Goal: Task Accomplishment & Management: Manage account settings

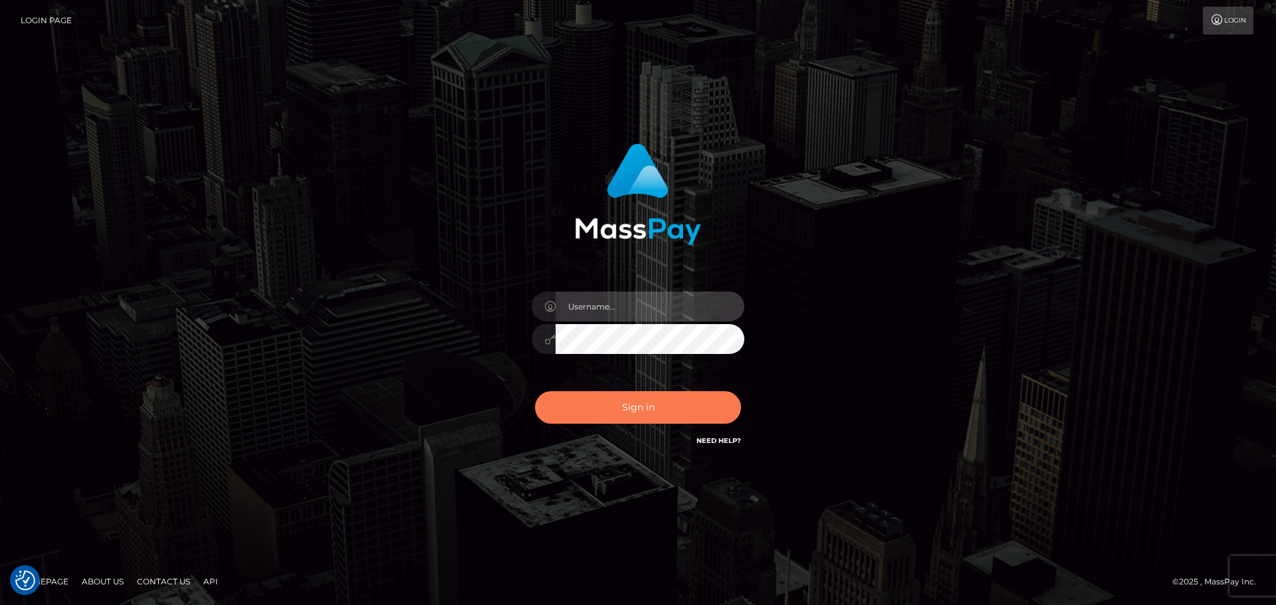
type input "Bedis"
click at [669, 413] on button "Sign in" at bounding box center [638, 407] width 206 height 33
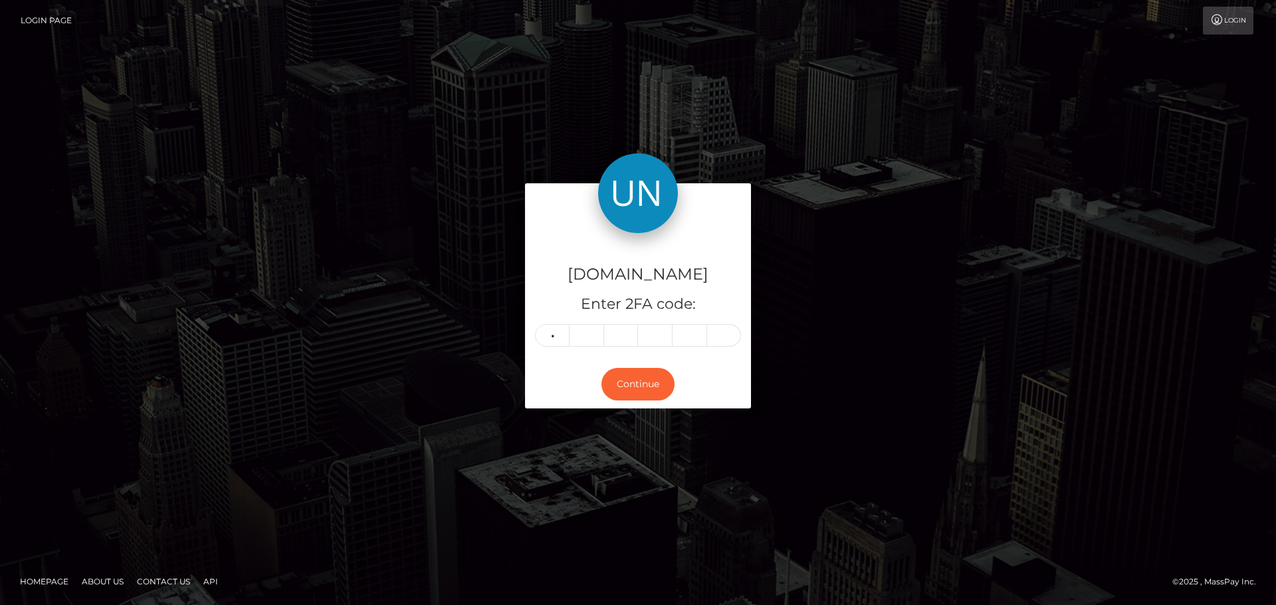
type input "3"
type input "6"
type input "1"
type input "7"
type input "1"
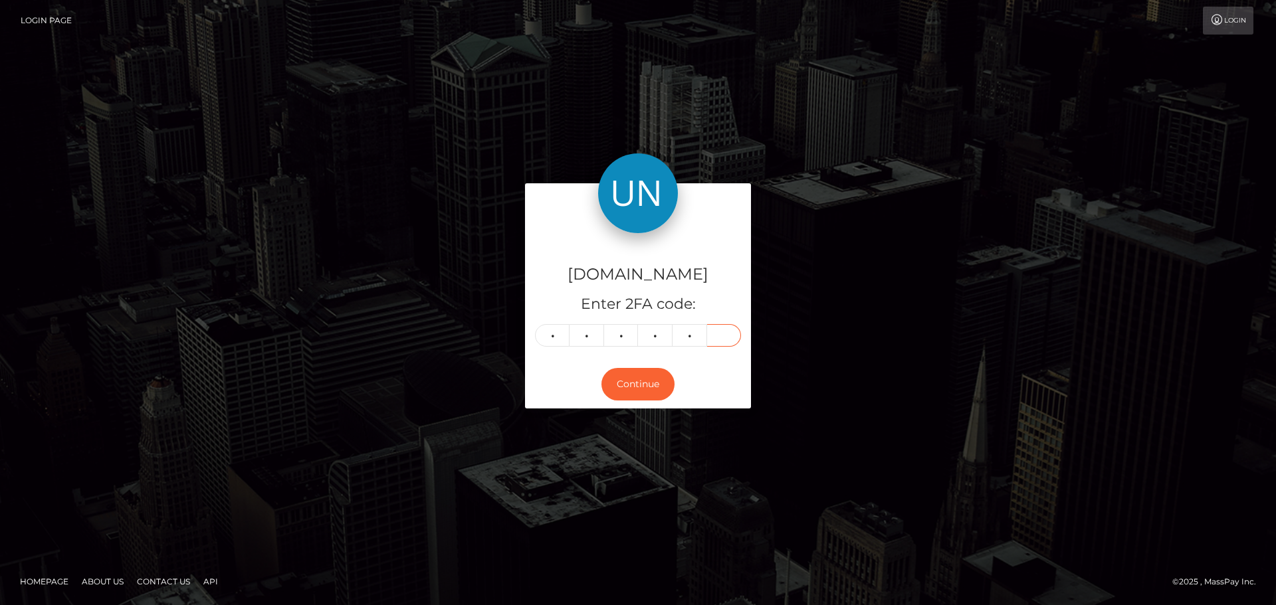
type input "0"
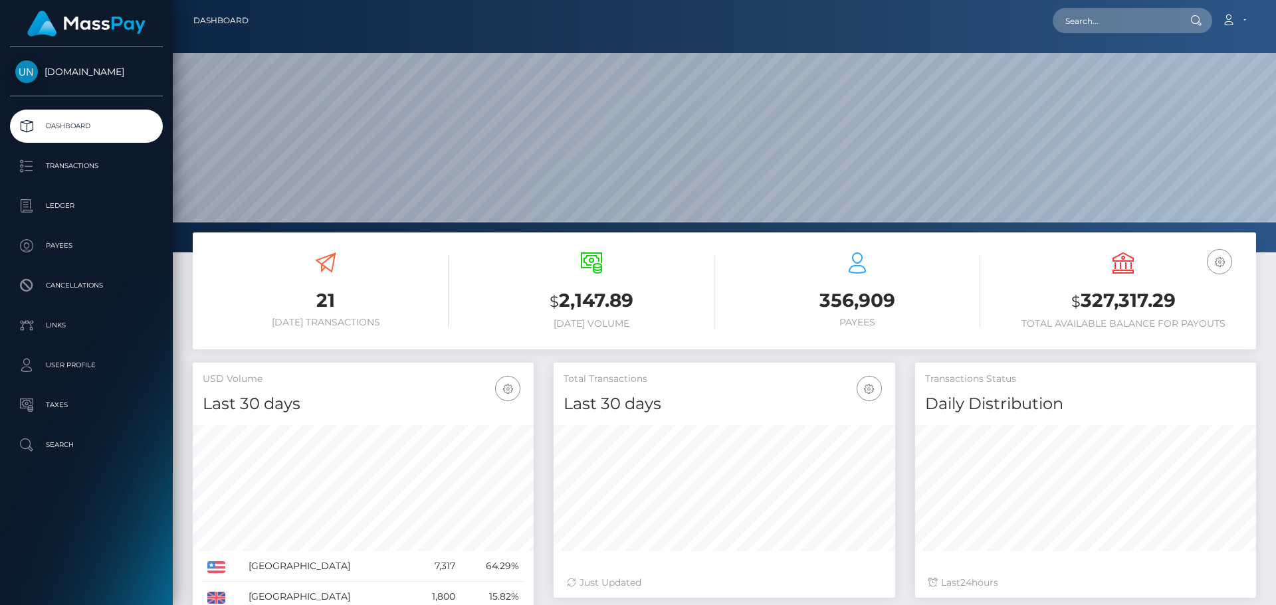
scroll to position [236, 342]
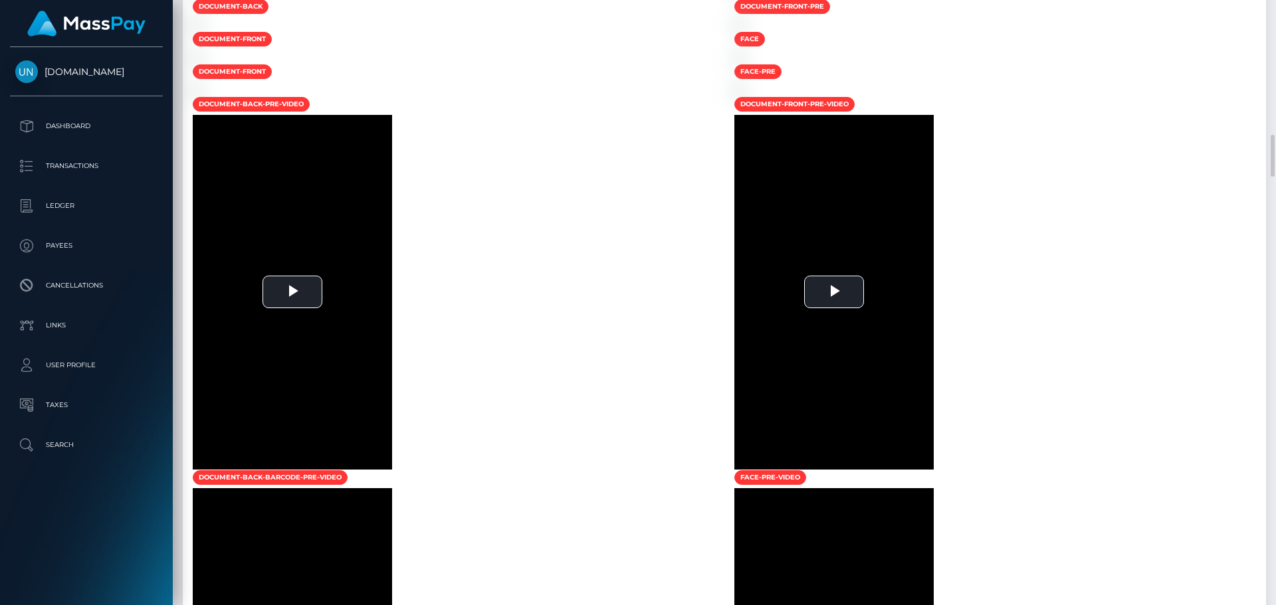
scroll to position [2193, 0]
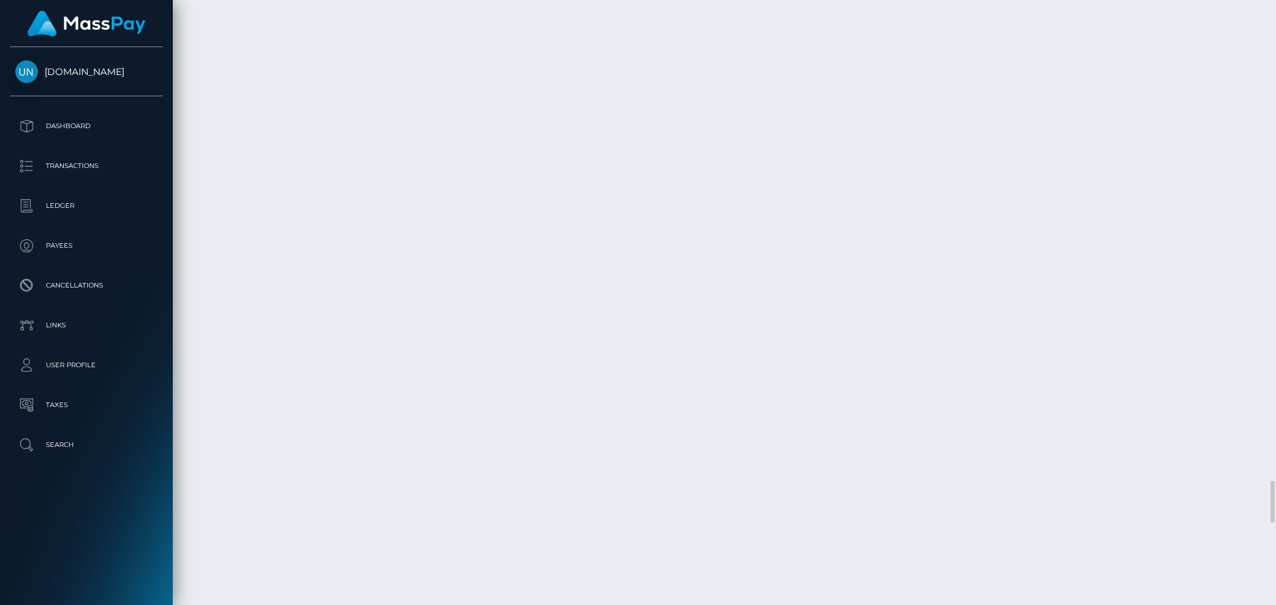
scroll to position [5914, 0]
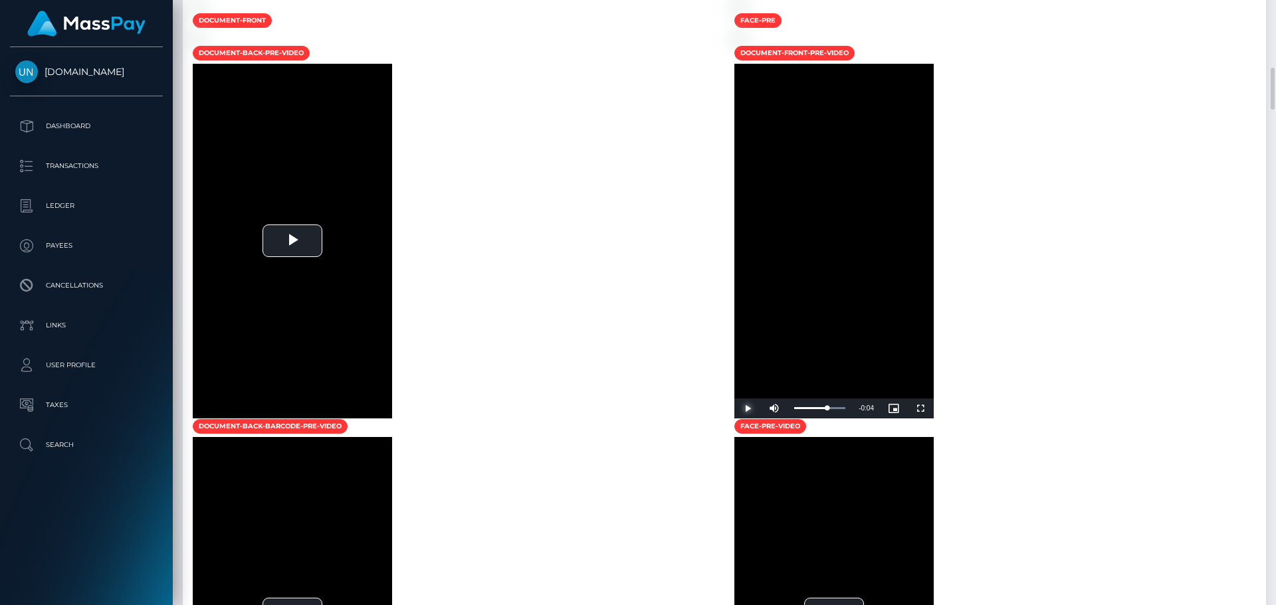
scroll to position [1712, 0]
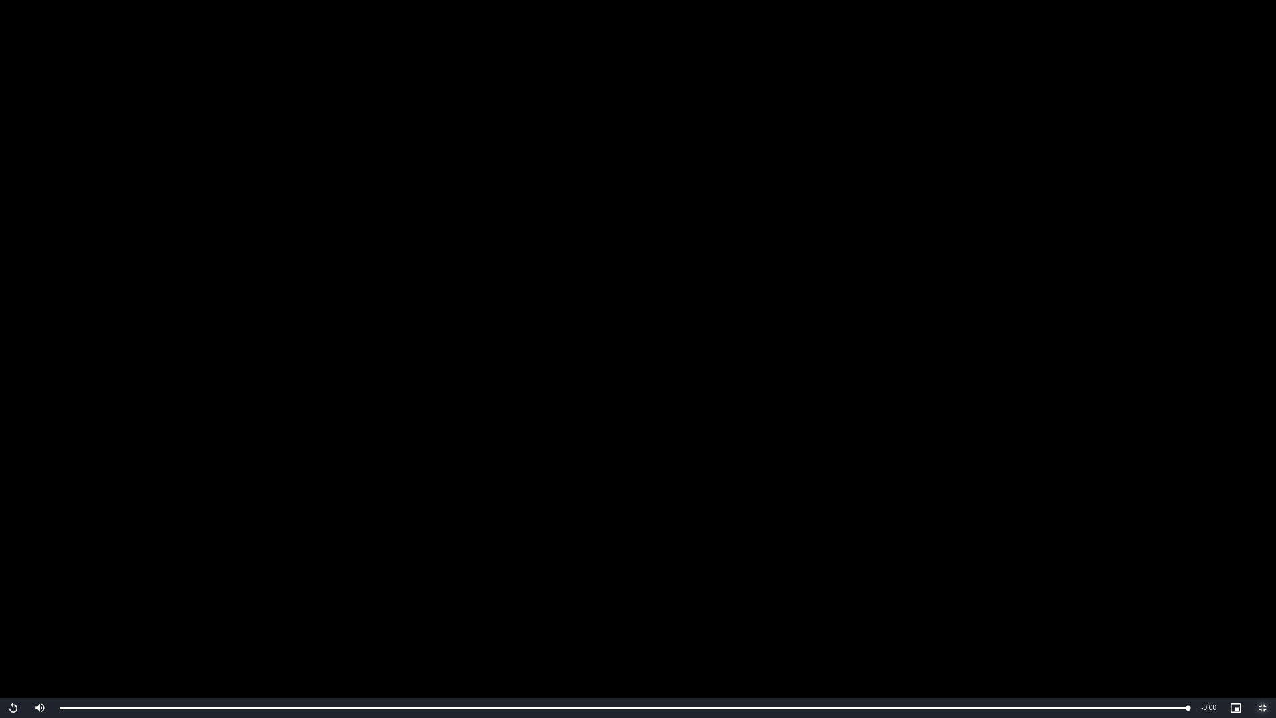
click at [1273, 605] on span "Video Player" at bounding box center [1262, 708] width 27 height 0
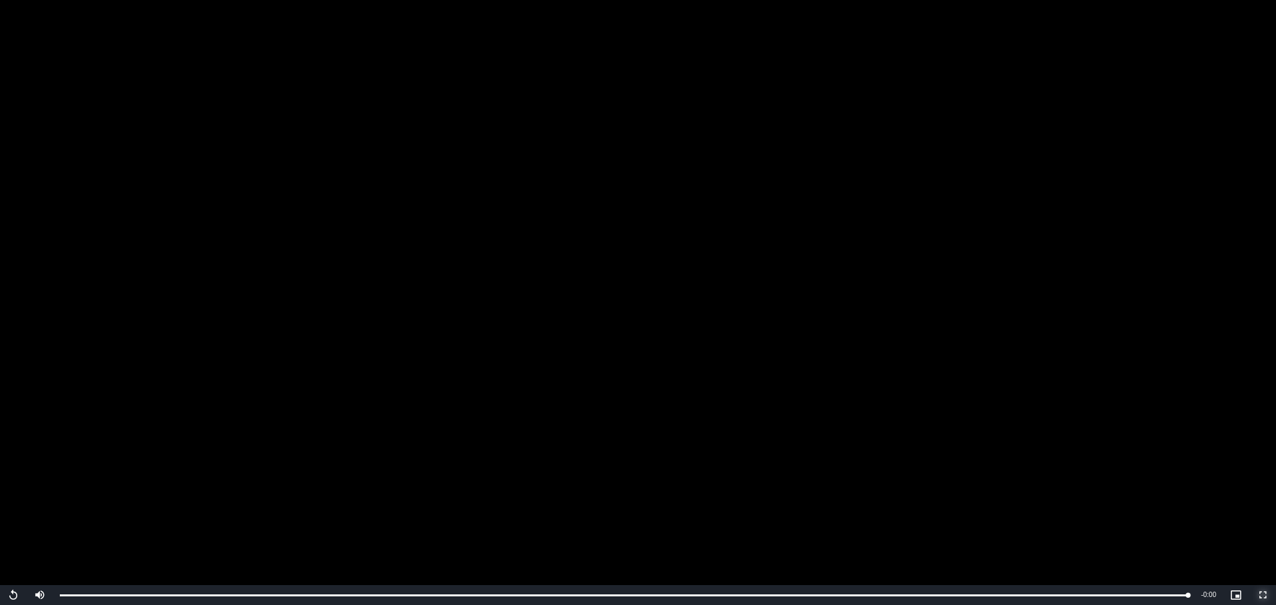
scroll to position [0, 0]
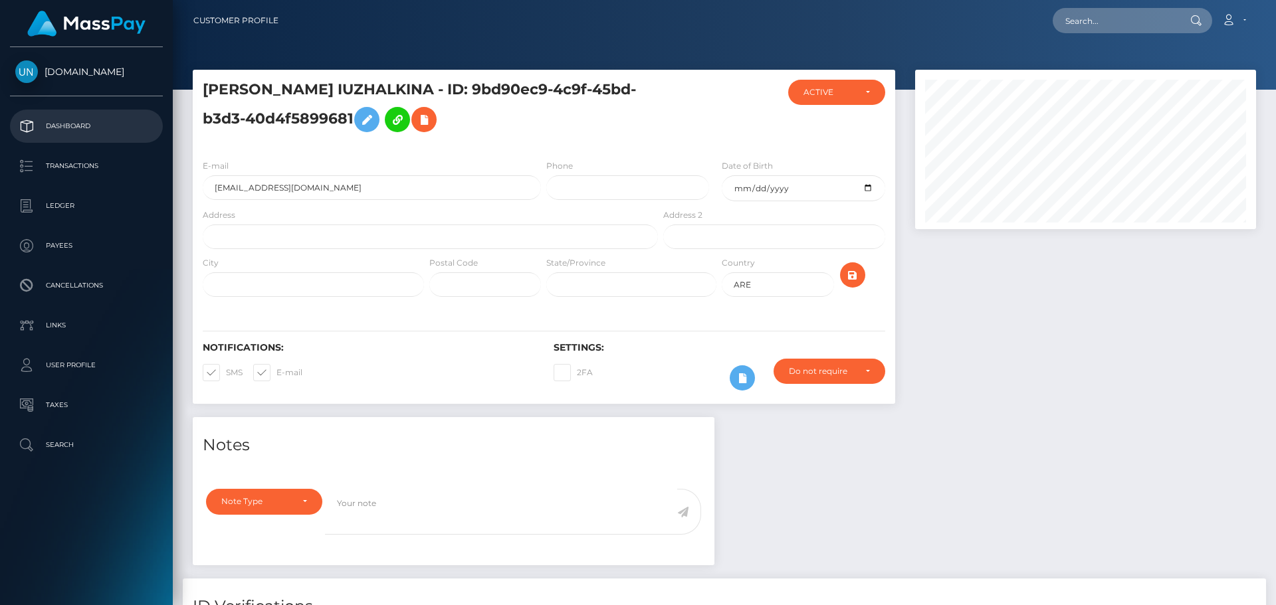
click at [89, 128] on p "Dashboard" at bounding box center [86, 126] width 142 height 20
